Goal: Navigation & Orientation: Find specific page/section

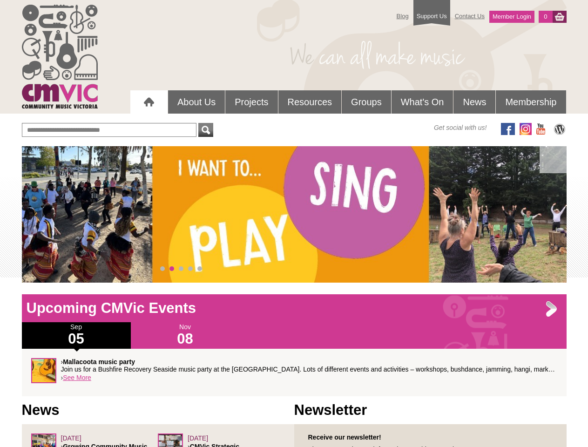
click at [294, 214] on div "› Click here to FIND EVENTS inclusive, accessible community music events throug…" at bounding box center [294, 214] width 544 height 136
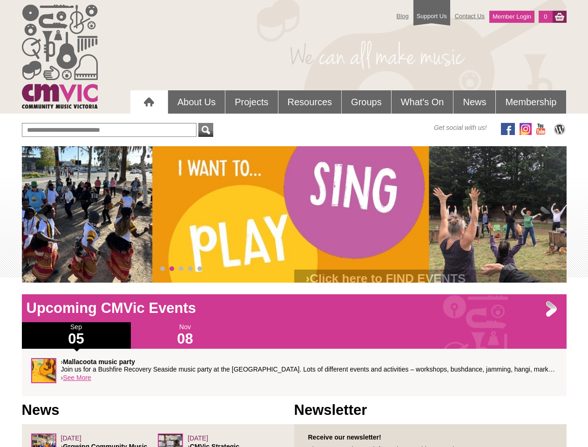
click at [43, 214] on span at bounding box center [43, 214] width 19 height 19
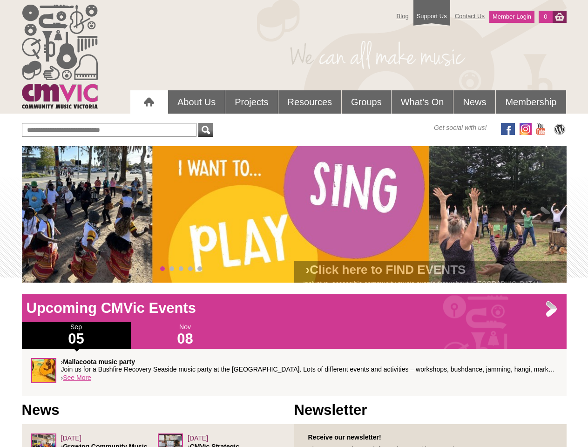
click at [545, 214] on span at bounding box center [545, 214] width 19 height 19
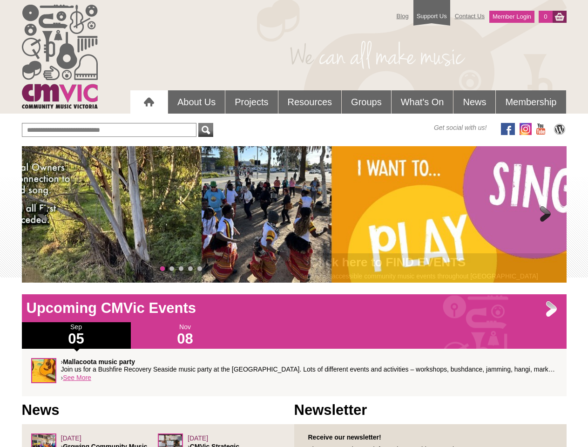
click at [162, 268] on span "0" at bounding box center [162, 268] width 5 height 5
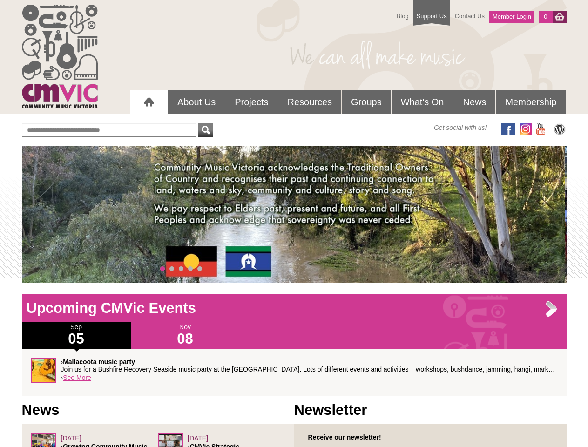
click at [172, 268] on span "1" at bounding box center [171, 268] width 5 height 5
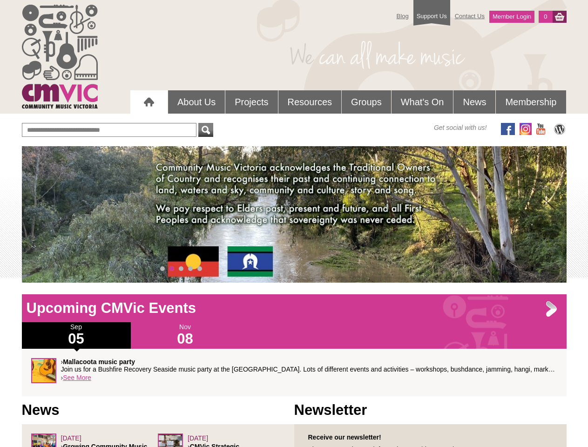
click at [181, 268] on span "2" at bounding box center [181, 268] width 5 height 5
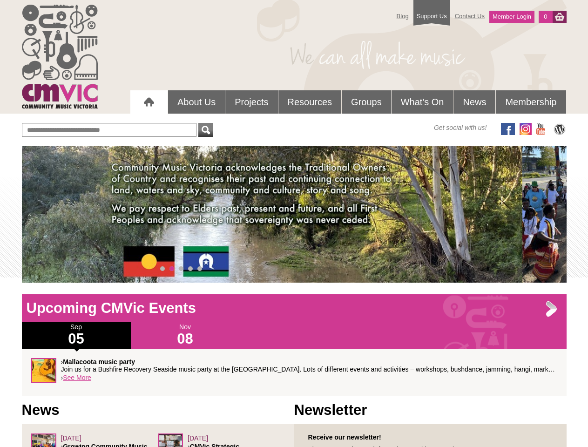
click at [190, 268] on span "3" at bounding box center [190, 268] width 5 height 5
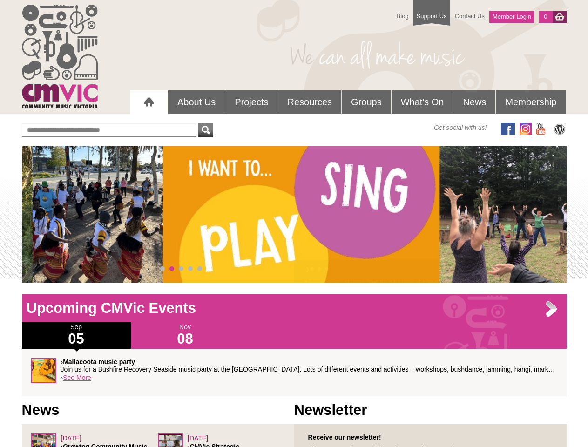
click at [200, 268] on span "4" at bounding box center [199, 268] width 5 height 5
